Goal: Complete application form

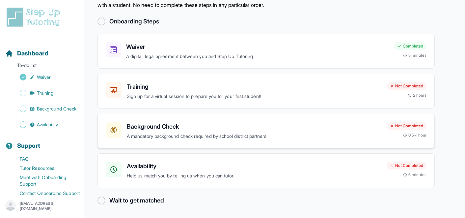
scroll to position [31, 0]
click at [162, 174] on p "Help us match you by telling us when you can tutor." at bounding box center [254, 176] width 255 height 8
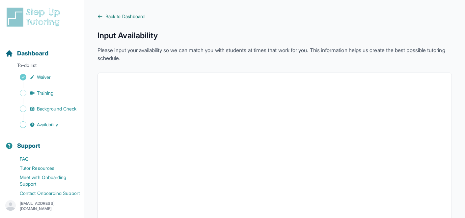
click at [123, 17] on span "Back to Dashboard" at bounding box center [124, 16] width 39 height 7
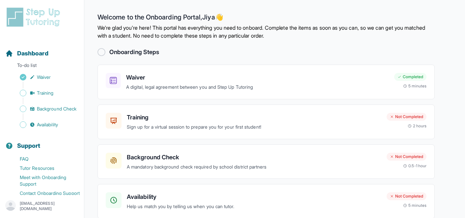
scroll to position [31, 0]
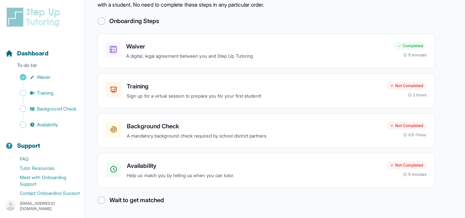
click at [101, 200] on div at bounding box center [102, 200] width 8 height 8
